Goal: Navigation & Orientation: Find specific page/section

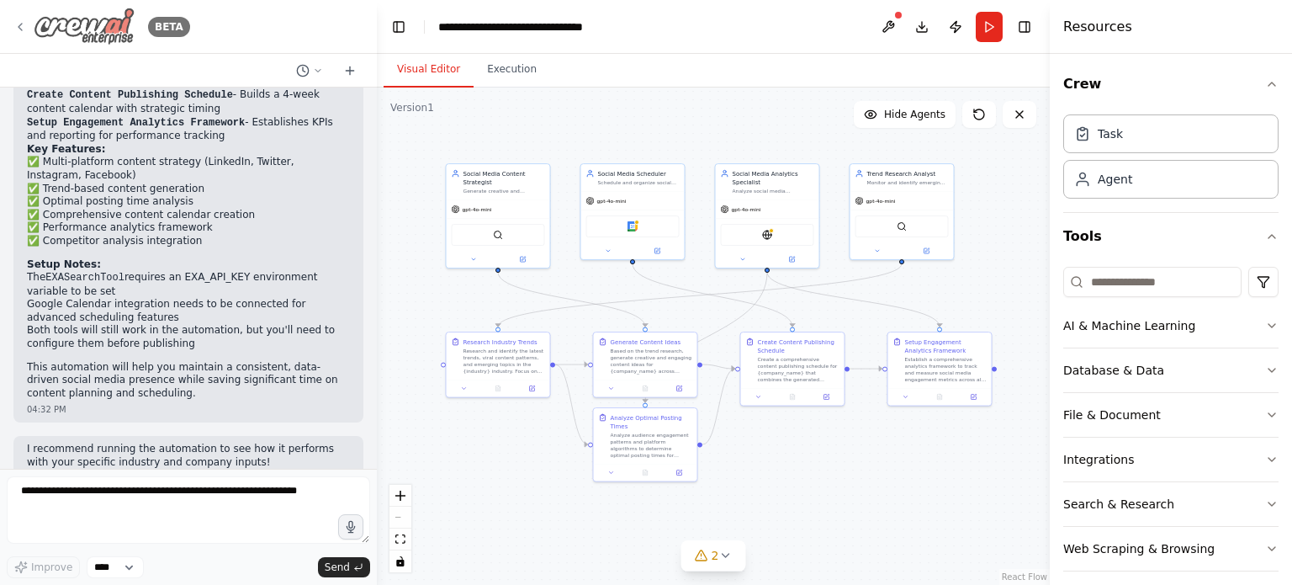
click at [24, 24] on icon at bounding box center [19, 26] width 13 height 13
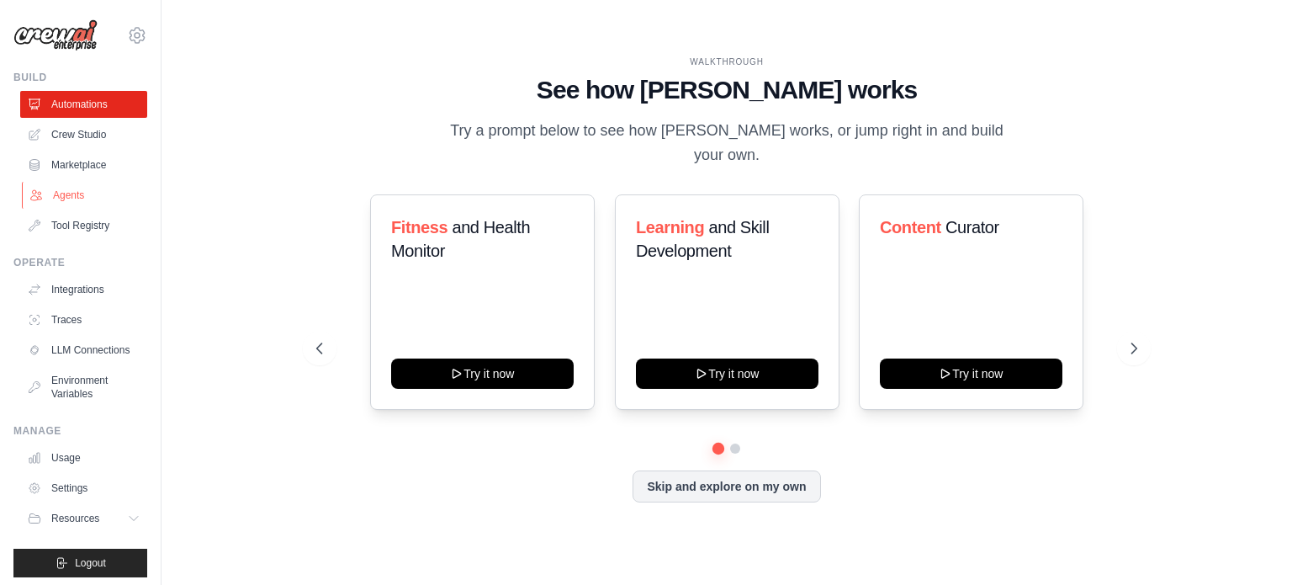
click at [56, 194] on link "Agents" at bounding box center [85, 195] width 127 height 27
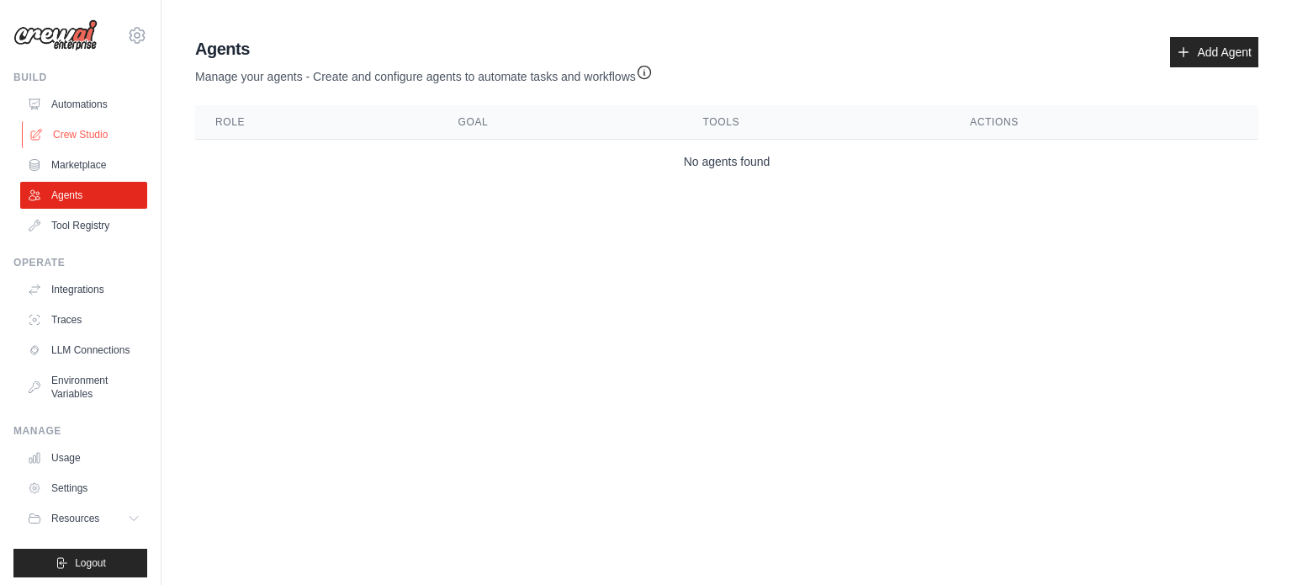
click at [89, 134] on link "Crew Studio" at bounding box center [85, 134] width 127 height 27
